Goal: Transaction & Acquisition: Subscribe to service/newsletter

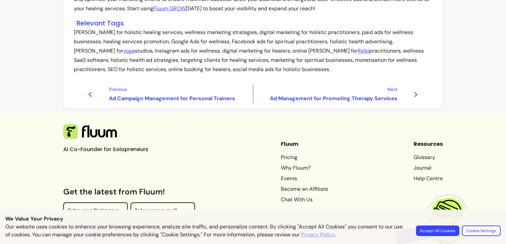
scroll to position [756, 0]
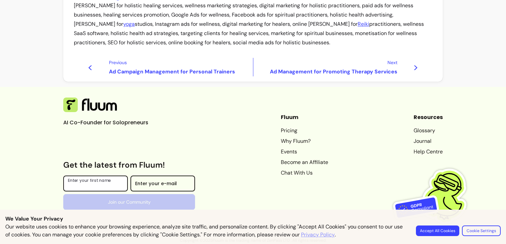
click at [100, 184] on input "Enter your first name" at bounding box center [95, 185] width 55 height 7
type input "[PERSON_NAME] More"
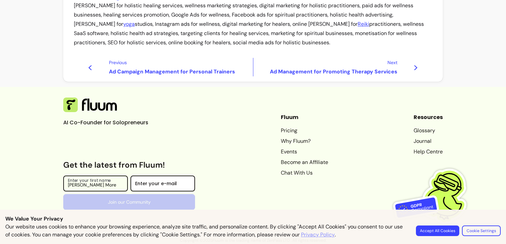
click at [157, 182] on div at bounding box center [162, 184] width 55 height 11
click at [156, 182] on div "Enter your e-mail" at bounding box center [163, 184] width 65 height 16
type input "[EMAIL_ADDRESS][DOMAIN_NAME]"
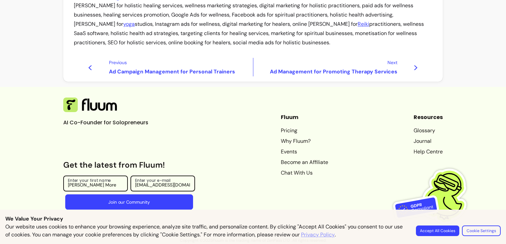
click at [152, 202] on button "Join our Community" at bounding box center [129, 203] width 128 height 16
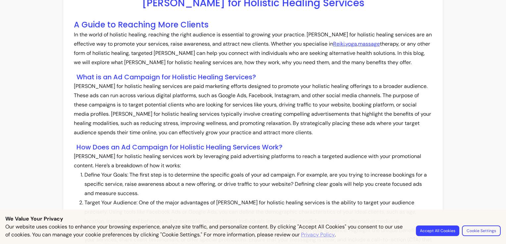
scroll to position [0, 0]
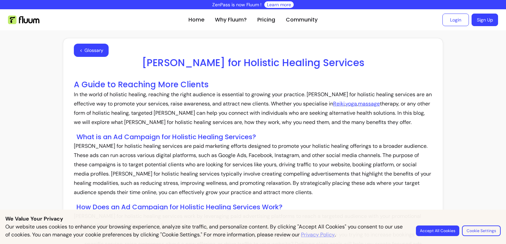
click at [483, 23] on link "Sign Up" at bounding box center [485, 20] width 27 height 13
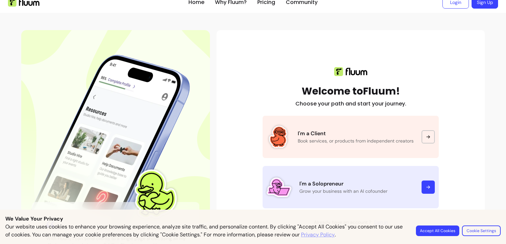
scroll to position [33, 0]
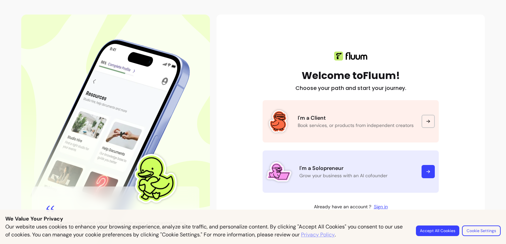
click at [330, 178] on p "Grow your business with an AI cofounder" at bounding box center [356, 176] width 114 height 7
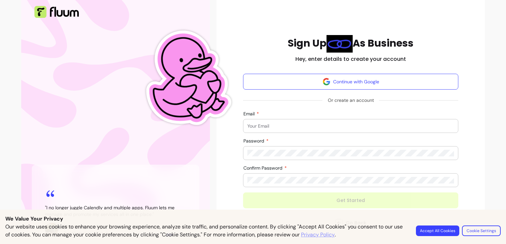
scroll to position [66, 0]
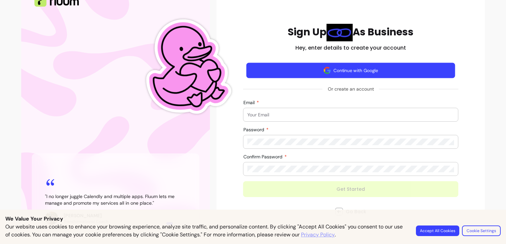
click at [364, 68] on button "Continue with Google" at bounding box center [350, 71] width 209 height 16
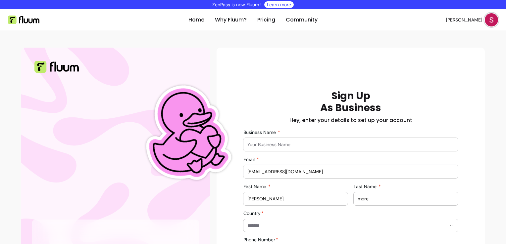
scroll to position [33, 0]
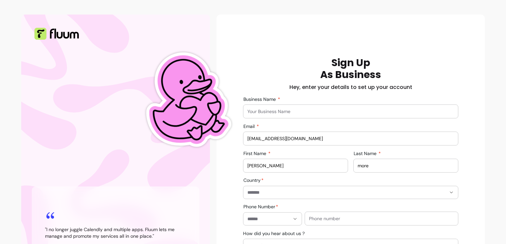
click at [288, 113] on input "Business Name" at bounding box center [350, 111] width 207 height 7
click at [306, 108] on input "Business Name" at bounding box center [350, 111] width 207 height 7
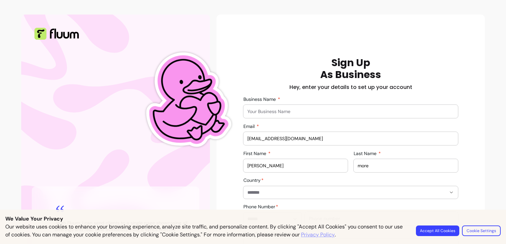
type input "Sacred Sutra"
type input "*****"
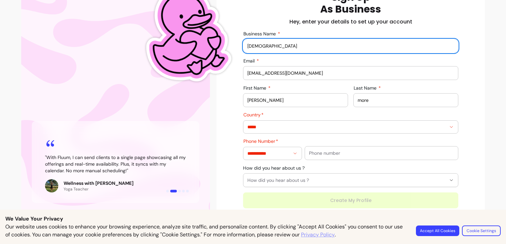
scroll to position [101, 0]
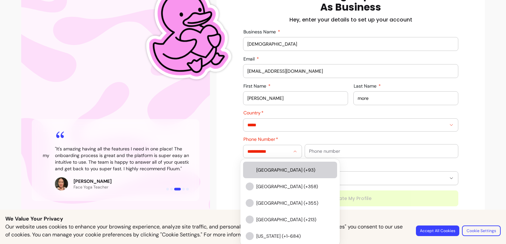
click at [290, 153] on button "Show suggestions" at bounding box center [295, 151] width 10 height 10
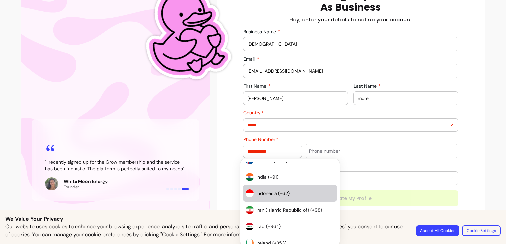
scroll to position [1689, 0]
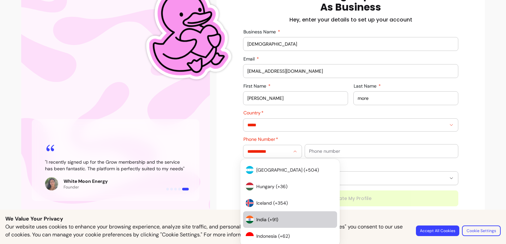
click at [302, 218] on span "India (+91)" at bounding box center [292, 220] width 72 height 7
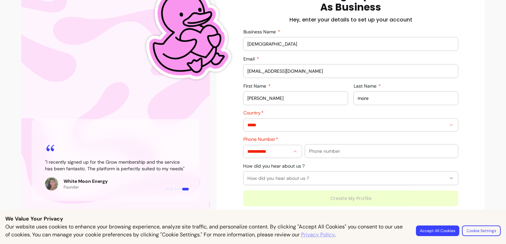
type input "**********"
click at [354, 154] on div at bounding box center [381, 151] width 145 height 13
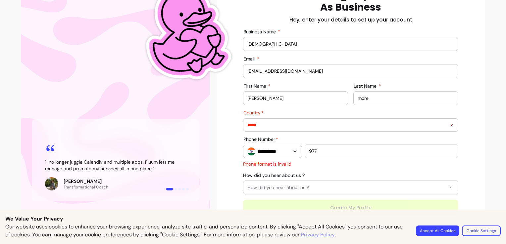
type input "9773805840"
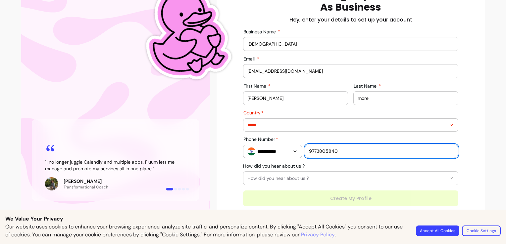
click at [304, 184] on button "How did you hear about us ?" at bounding box center [350, 178] width 215 height 13
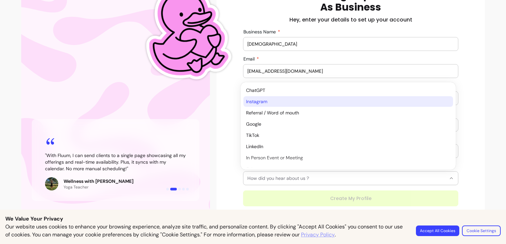
click at [273, 103] on span "Instagram" at bounding box center [344, 101] width 197 height 7
select select "*********"
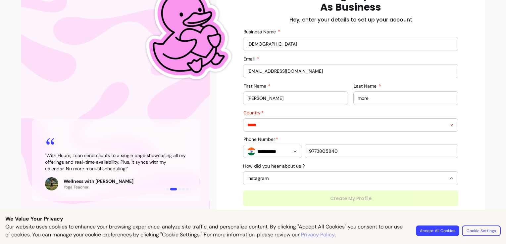
click at [497, 158] on div "Home Why Fluum? Pricing Community Snehal M. open navigation menu " I no longer …" at bounding box center [253, 77] width 506 height 337
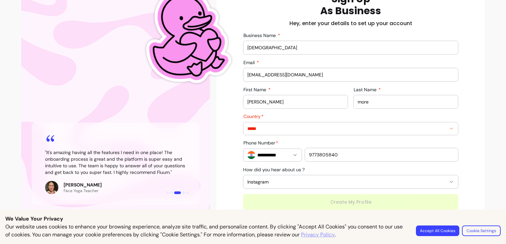
scroll to position [101, 0]
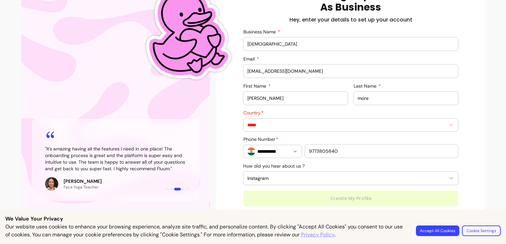
click at [449, 229] on button "Accept All Cookies" at bounding box center [437, 231] width 43 height 11
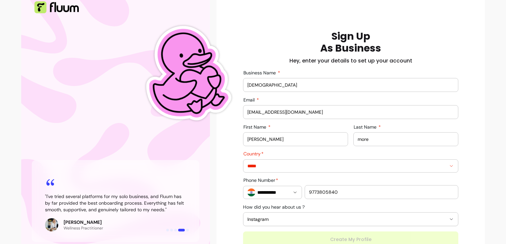
scroll to position [0, 0]
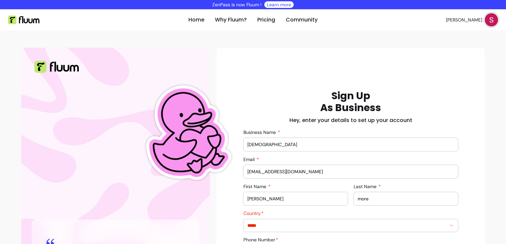
click at [437, 96] on div "Sign Up As Business Hey, enter your details to set up your account" at bounding box center [350, 107] width 215 height 34
click at [360, 145] on input "Sacred Sutra" at bounding box center [350, 144] width 207 height 7
click at [427, 89] on div "**********" at bounding box center [351, 194] width 268 height 292
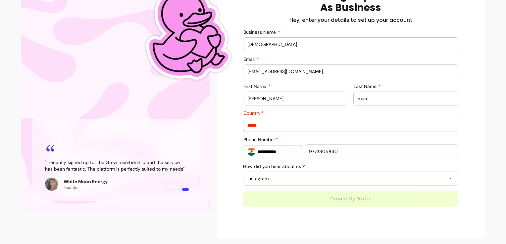
scroll to position [101, 0]
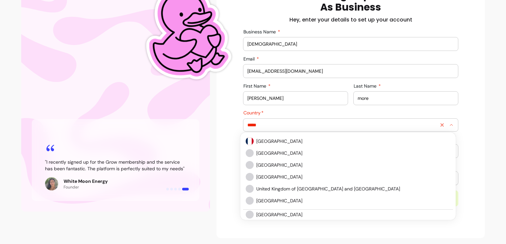
click at [321, 125] on input "*****" at bounding box center [341, 125] width 188 height 7
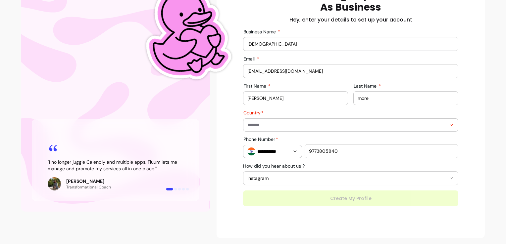
click at [482, 109] on div "**********" at bounding box center [351, 93] width 268 height 292
click at [355, 201] on div "**********" at bounding box center [350, 97] width 215 height 217
click at [351, 151] on input "9773805840" at bounding box center [381, 151] width 145 height 7
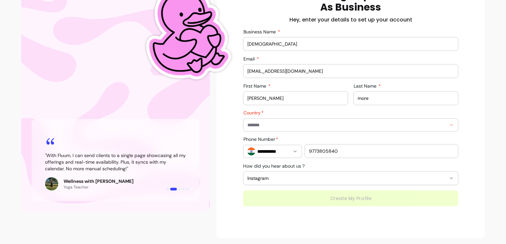
click at [323, 203] on div "**********" at bounding box center [350, 97] width 215 height 217
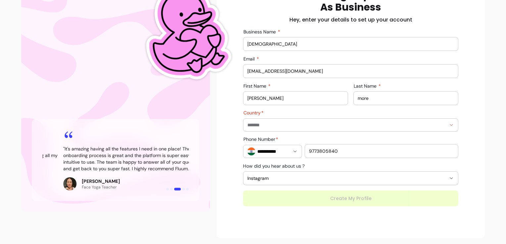
click at [372, 203] on div "**********" at bounding box center [350, 97] width 215 height 217
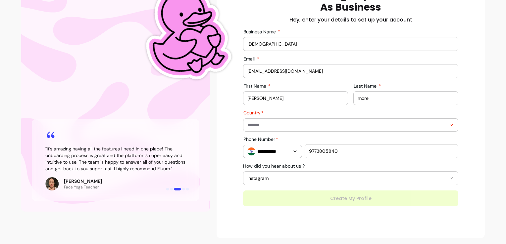
scroll to position [0, 0]
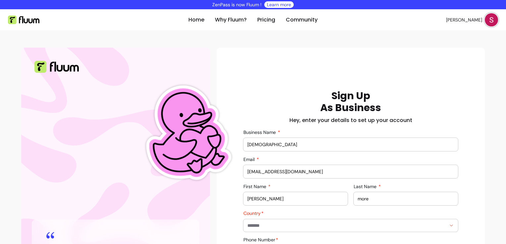
click at [200, 137] on img at bounding box center [185, 133] width 109 height 147
click at [182, 133] on img at bounding box center [185, 133] width 109 height 147
click at [260, 22] on link "Pricing" at bounding box center [266, 20] width 18 height 8
click at [260, 21] on link "Pricing" at bounding box center [266, 20] width 18 height 8
click at [490, 22] on img at bounding box center [491, 19] width 13 height 13
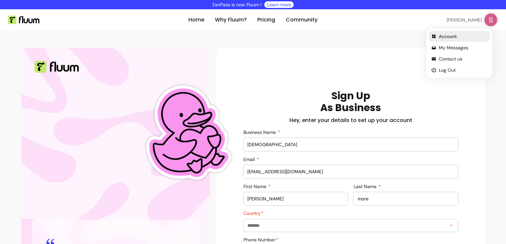
click at [457, 36] on span "Account" at bounding box center [463, 36] width 48 height 7
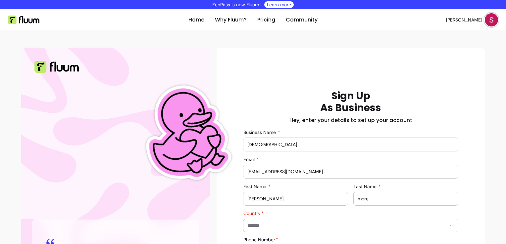
scroll to position [101, 0]
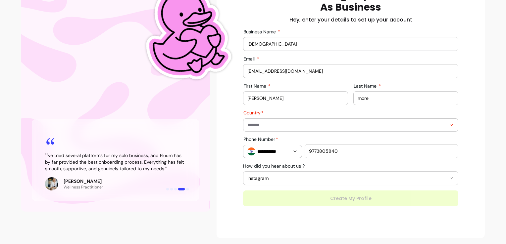
click at [362, 199] on div "**********" at bounding box center [350, 97] width 215 height 217
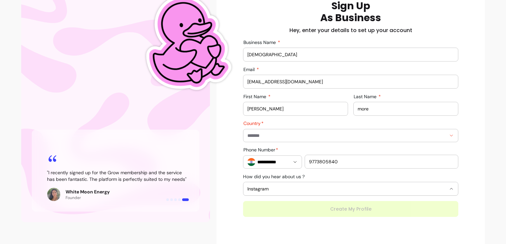
click at [369, 189] on span "Instagram" at bounding box center [346, 189] width 199 height 7
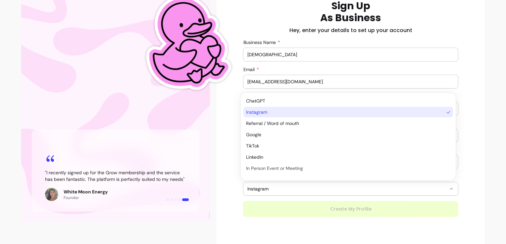
click at [379, 114] on span "Instagram" at bounding box center [344, 112] width 197 height 7
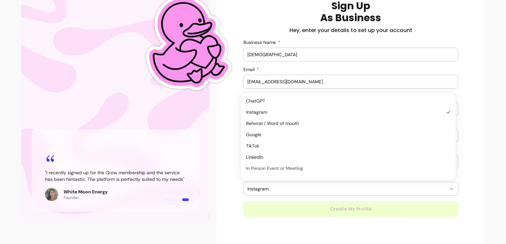
click at [494, 150] on div "Home Why Fluum? Pricing Community Snehal M. open navigation menu " I no longer …" at bounding box center [253, 87] width 506 height 337
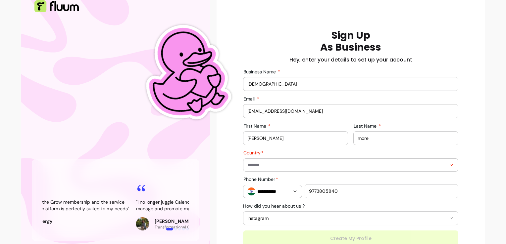
scroll to position [0, 0]
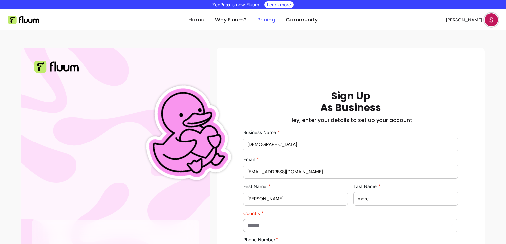
click at [266, 21] on link "Pricing" at bounding box center [266, 20] width 18 height 8
click at [267, 22] on link "Pricing" at bounding box center [266, 20] width 18 height 8
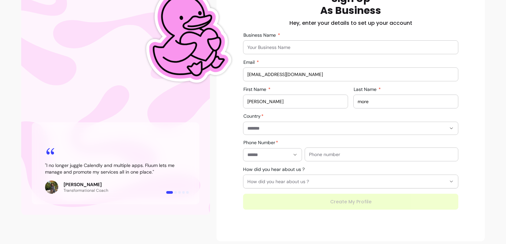
scroll to position [101, 0]
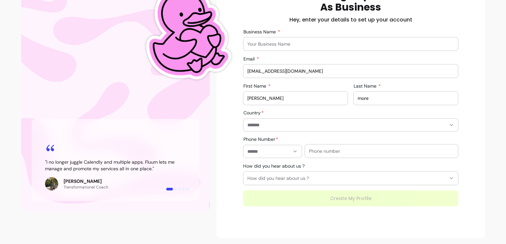
click at [288, 43] on input "Business Name" at bounding box center [350, 44] width 207 height 7
type input "Sacred Sutra"
type input "**********"
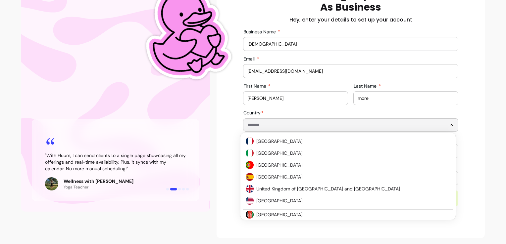
click at [272, 128] on input "Country" at bounding box center [341, 125] width 188 height 7
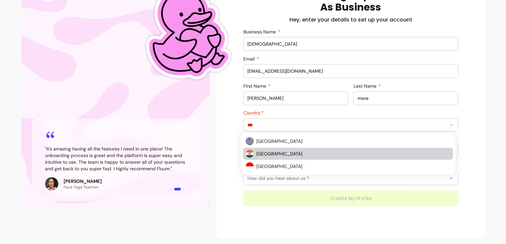
click at [294, 157] on li "India" at bounding box center [348, 154] width 210 height 12
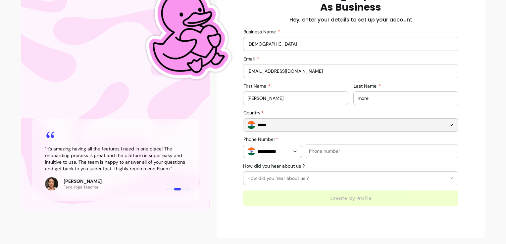
type input "*****"
click at [318, 152] on input "text" at bounding box center [381, 151] width 145 height 7
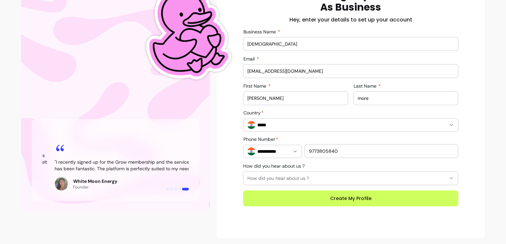
type input "9773805840"
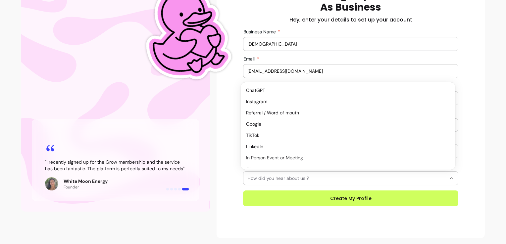
click at [287, 178] on span "How did you hear about us ?" at bounding box center [346, 178] width 199 height 7
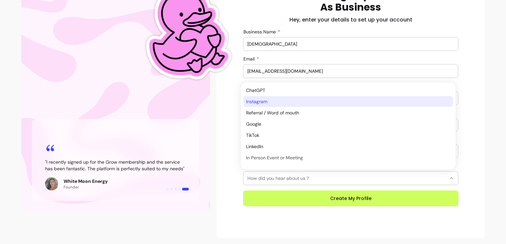
click at [270, 99] on span "Instagram" at bounding box center [344, 101] width 197 height 7
select select "*********"
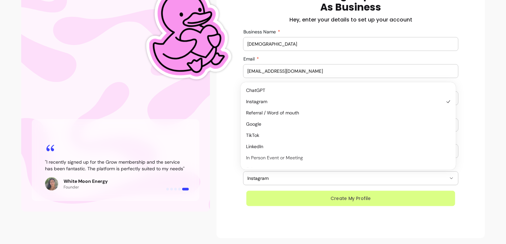
click at [360, 200] on button "Create My Profile" at bounding box center [350, 199] width 209 height 16
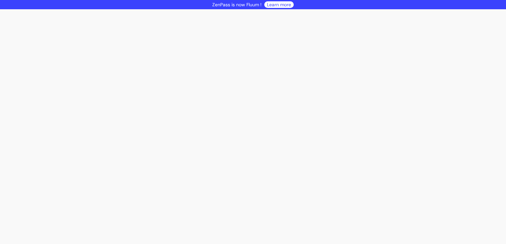
click at [276, 6] on link "Learn more" at bounding box center [279, 4] width 24 height 7
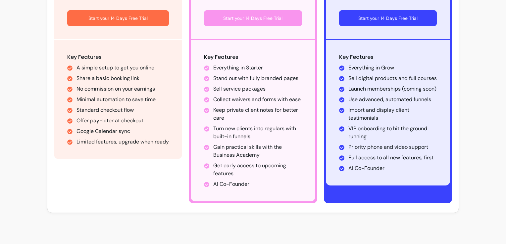
scroll to position [223, 0]
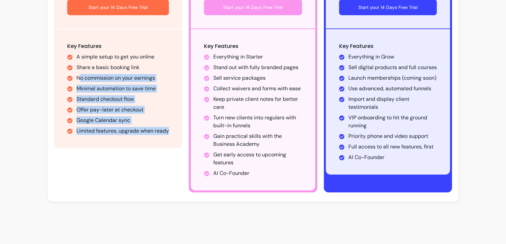
drag, startPoint x: 80, startPoint y: 68, endPoint x: 145, endPoint y: 140, distance: 97.6
click at [145, 140] on div "Key Features A simple setup to get you online Share a basic booking link No com…" at bounding box center [118, 88] width 128 height 119
drag, startPoint x: 145, startPoint y: 140, endPoint x: 133, endPoint y: 174, distance: 36.1
click at [133, 174] on div "Starter Limited features. Enough to begin. $19 /month Start your 14 Days Free T…" at bounding box center [118, 52] width 128 height 282
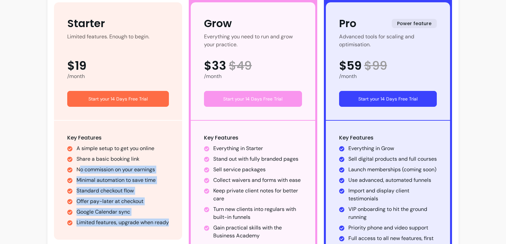
scroll to position [157, 0]
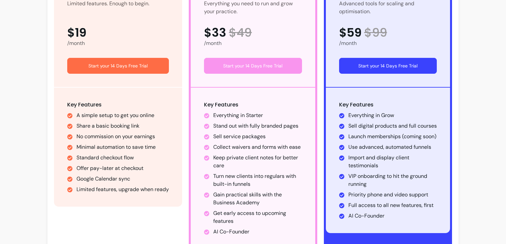
click at [280, 134] on li "Sell service packages" at bounding box center [257, 137] width 88 height 8
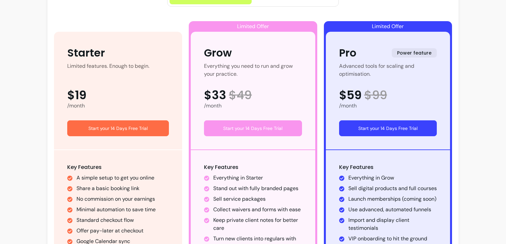
scroll to position [58, 0]
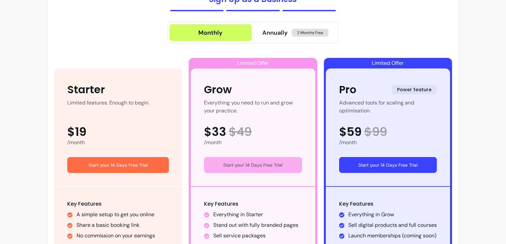
click at [273, 165] on button "Start your 14 Days Free Trial" at bounding box center [253, 165] width 98 height 16
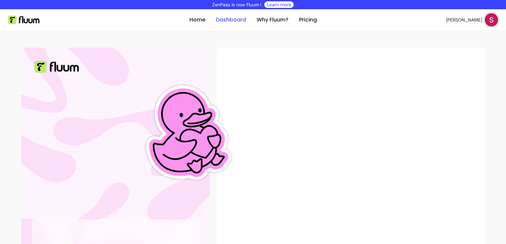
click at [221, 21] on link "Dashboard" at bounding box center [231, 20] width 30 height 8
